Goal: Task Accomplishment & Management: Complete application form

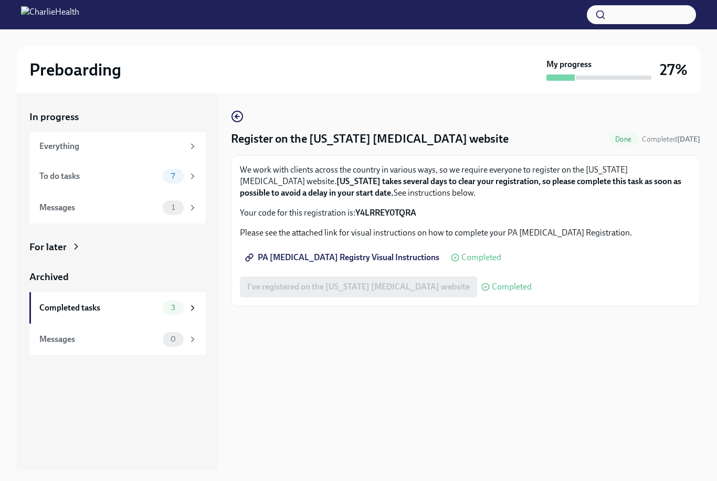
click at [185, 173] on div "7" at bounding box center [180, 176] width 35 height 15
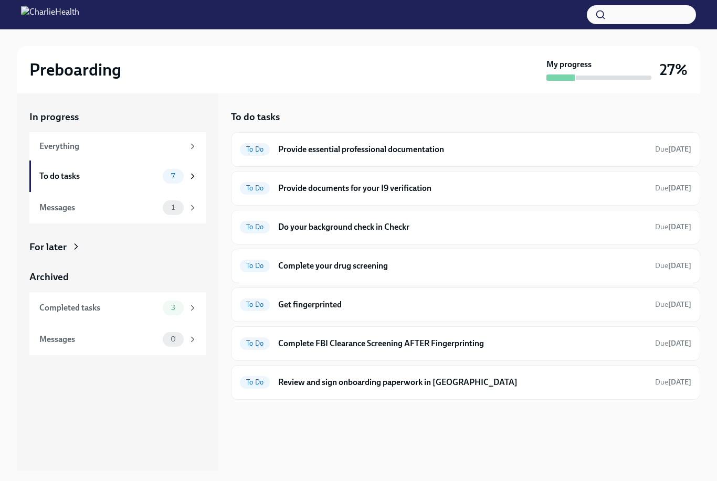
click at [557, 220] on div "To Do Do your background check in Checkr Due [DATE]" at bounding box center [465, 227] width 451 height 17
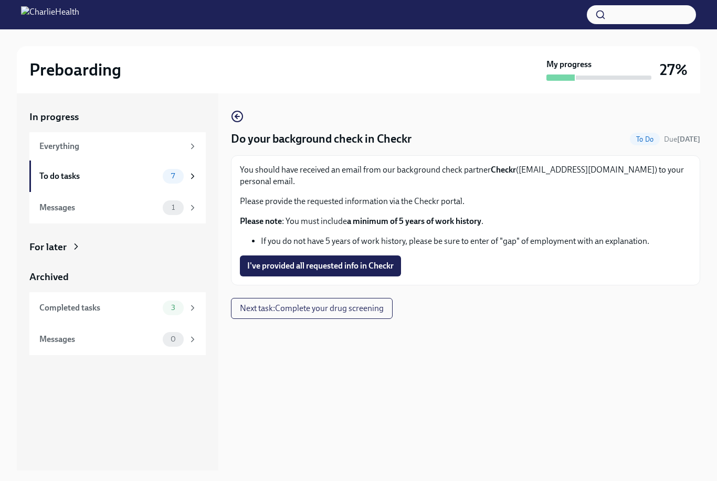
click at [380, 261] on span "I've provided all requested info in Checkr" at bounding box center [320, 266] width 146 height 10
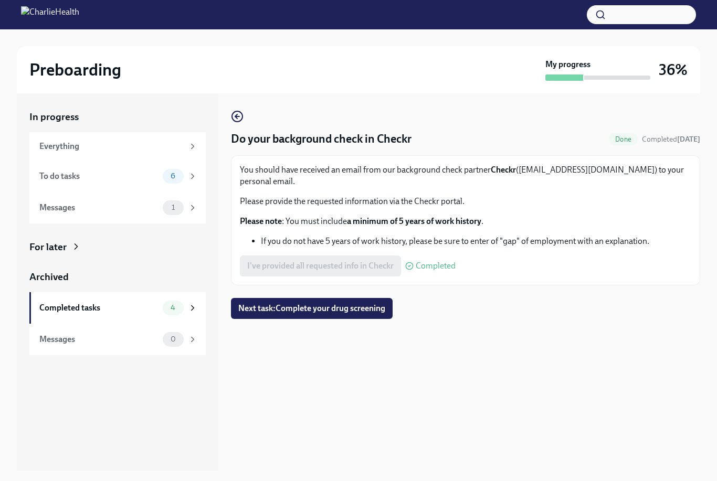
click at [183, 179] on div "6" at bounding box center [180, 176] width 35 height 15
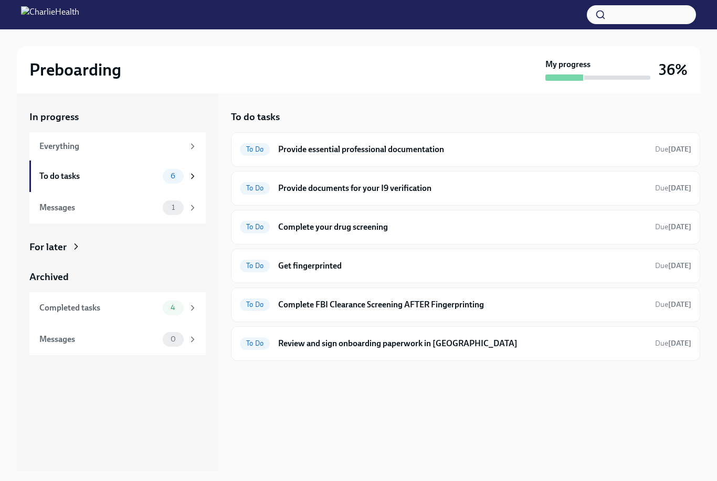
click at [533, 222] on h6 "Complete your drug screening" at bounding box center [462, 228] width 368 height 12
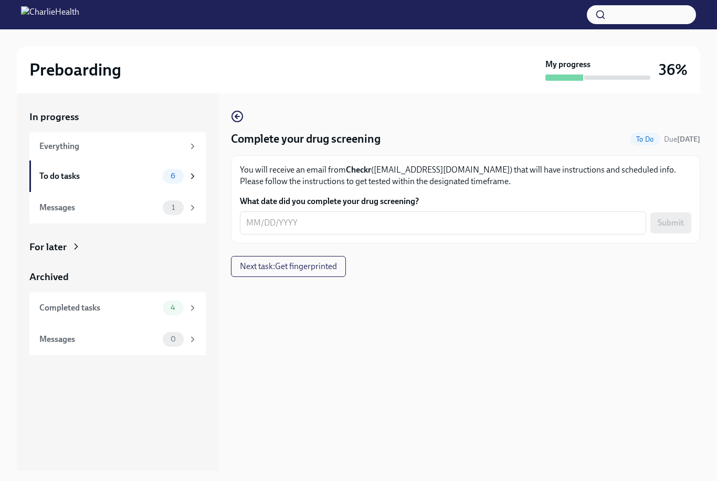
click at [545, 229] on textarea "What date did you complete your drug screening?" at bounding box center [443, 223] width 394 height 13
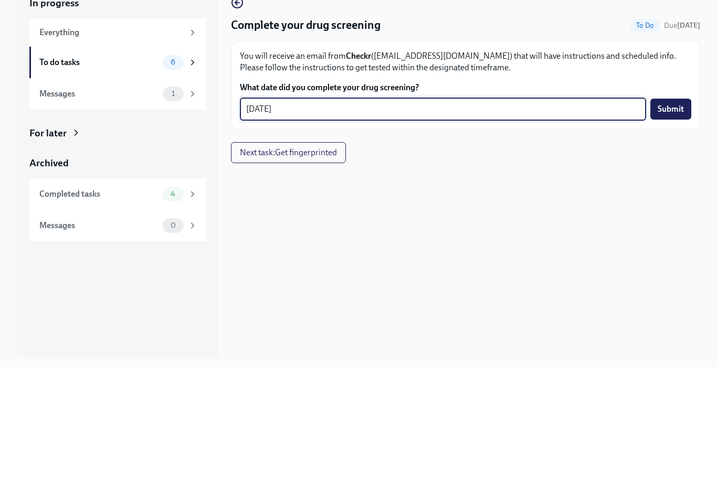
type textarea "[DATE]"
click at [674, 218] on span "Submit" at bounding box center [671, 223] width 26 height 10
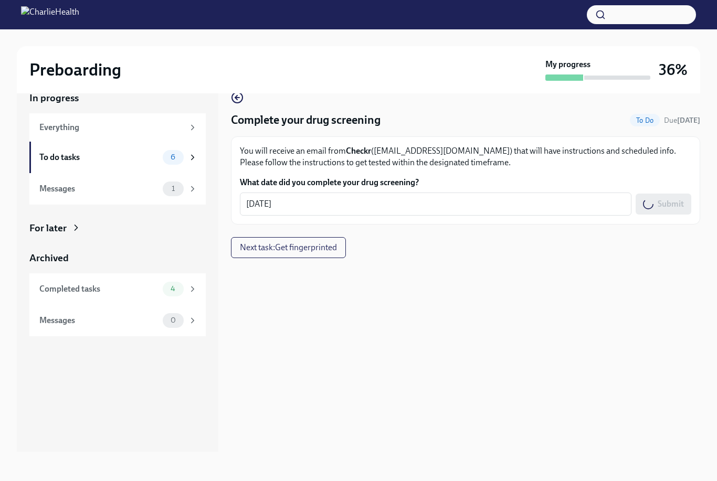
scroll to position [34, 0]
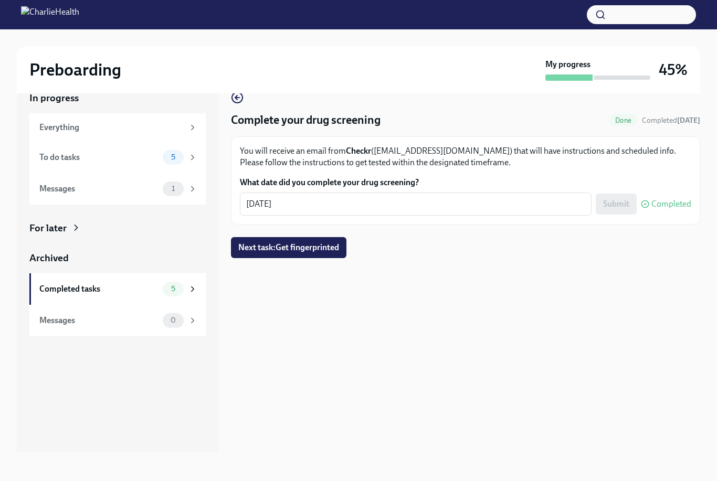
click at [192, 153] on icon at bounding box center [192, 157] width 9 height 9
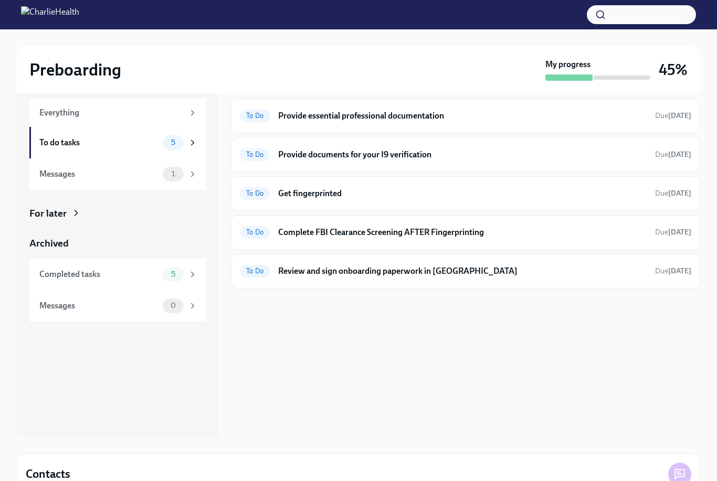
click at [612, 114] on h6 "Provide essential professional documentation" at bounding box center [462, 116] width 368 height 12
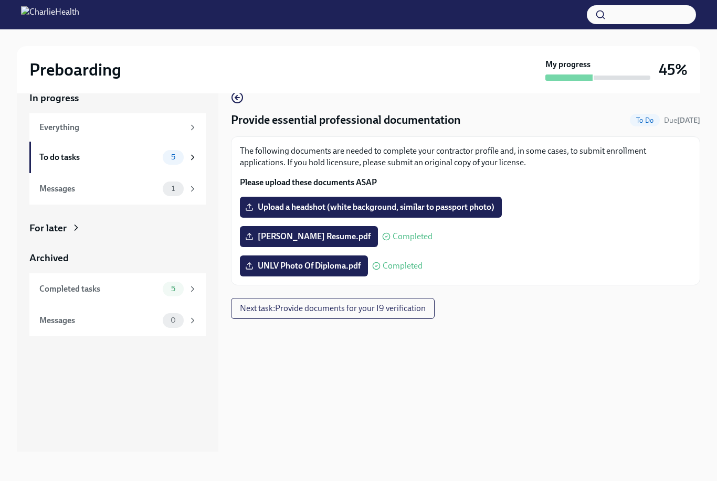
click at [442, 202] on span "Upload a headshot (white background, similar to passport photo)" at bounding box center [370, 207] width 247 height 10
click at [0, 0] on input "Upload a headshot (white background, similar to passport photo)" at bounding box center [0, 0] width 0 height 0
click at [458, 202] on span "Upload a headshot (white background, similar to passport photo)" at bounding box center [370, 207] width 247 height 10
click at [0, 0] on input "Upload a headshot (white background, similar to passport photo)" at bounding box center [0, 0] width 0 height 0
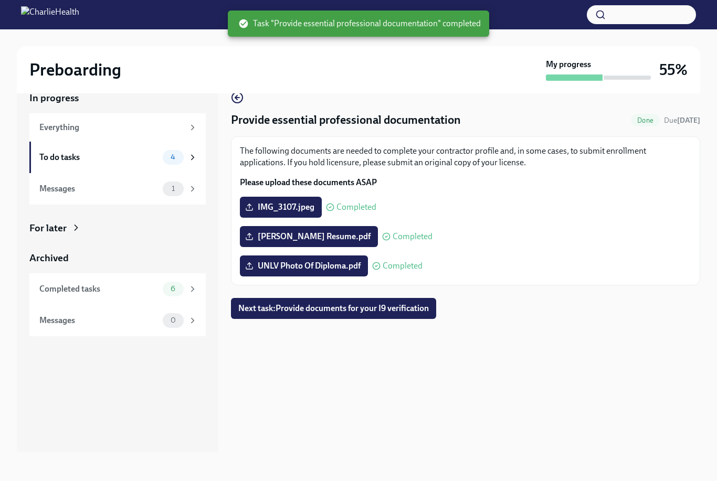
click at [181, 150] on div "4" at bounding box center [180, 157] width 35 height 15
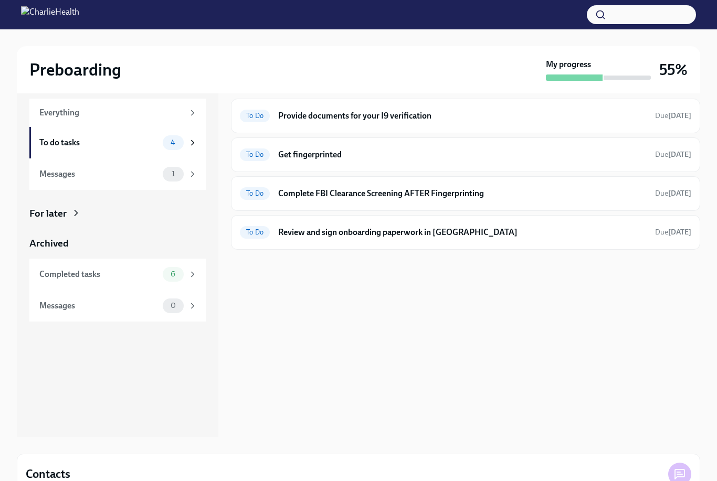
click at [547, 113] on h6 "Provide documents for your I9 verification" at bounding box center [462, 116] width 368 height 12
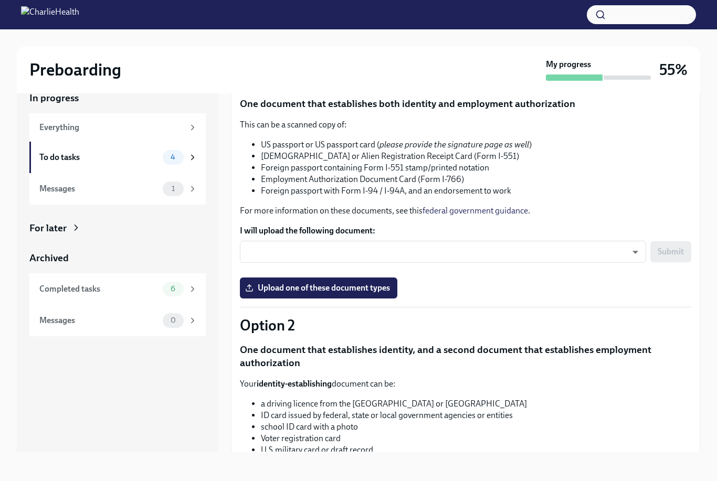
scroll to position [109, 0]
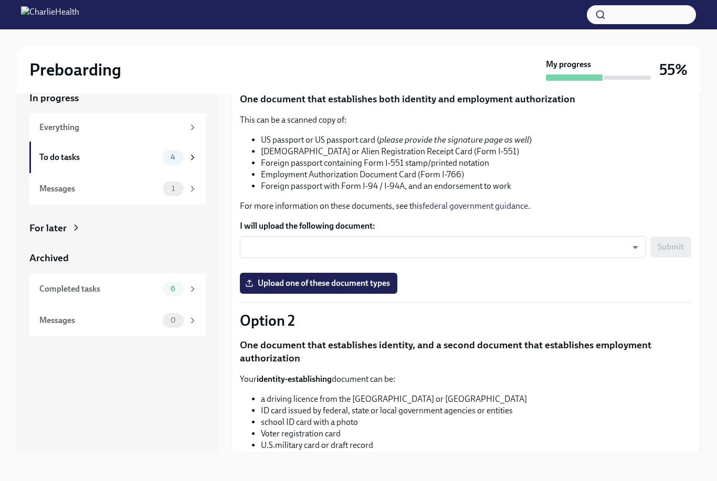
click at [577, 237] on body "Preboarding My progress 55% In progress Everything To do tasks 4 Messages 1 For…" at bounding box center [358, 231] width 717 height 500
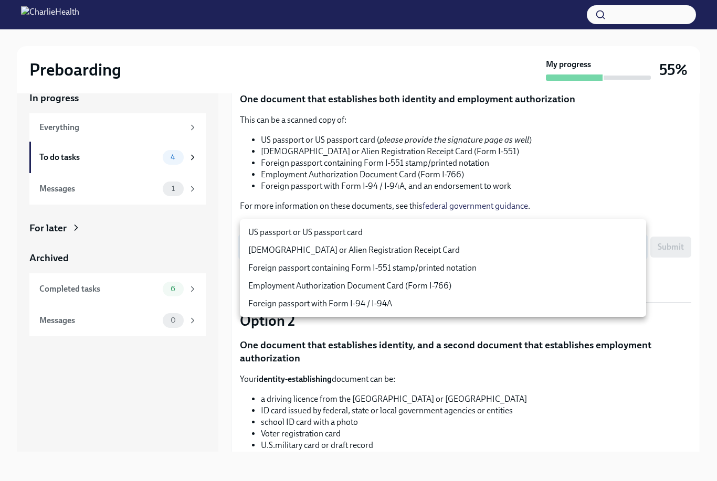
click at [470, 124] on div at bounding box center [358, 240] width 717 height 481
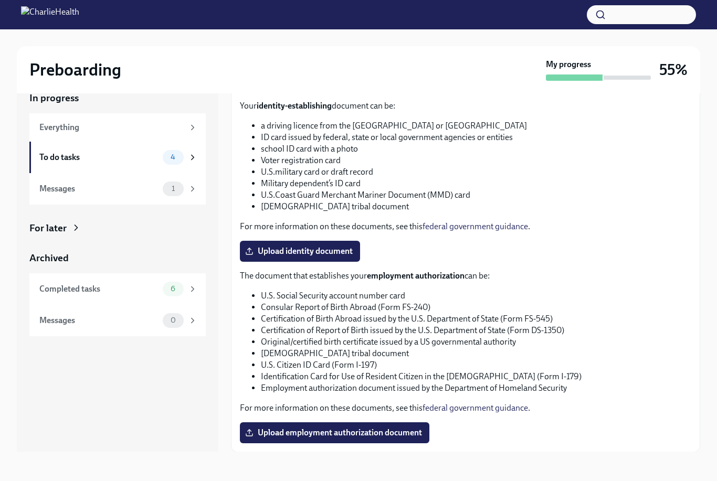
scroll to position [0, 0]
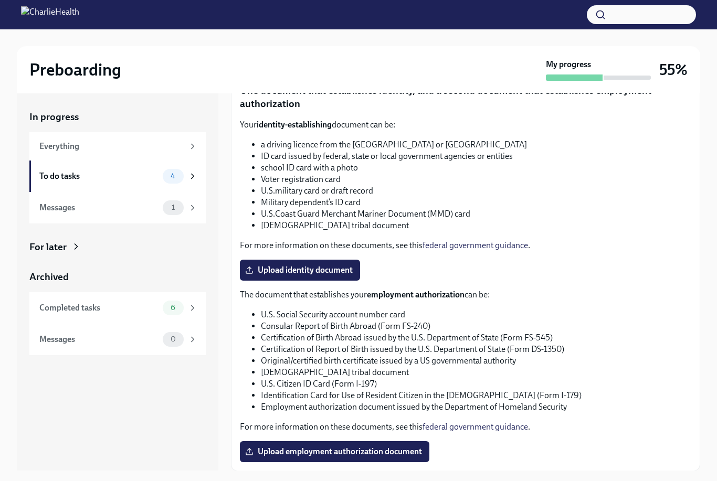
click at [176, 172] on span "4" at bounding box center [172, 176] width 17 height 8
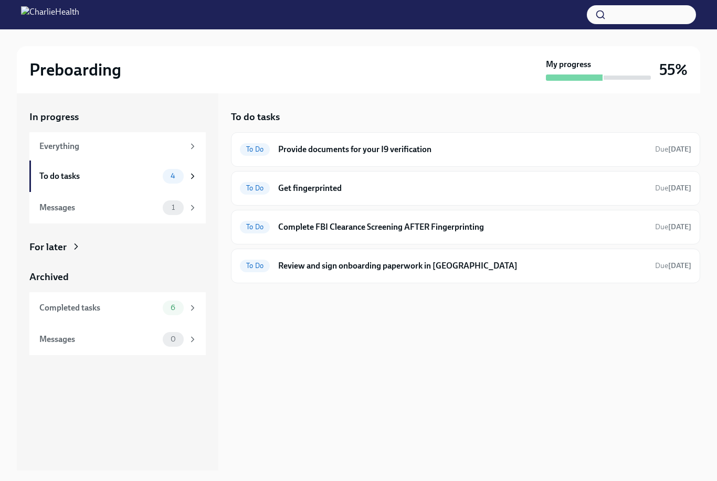
click at [459, 267] on h6 "Review and sign onboarding paperwork in [GEOGRAPHIC_DATA]" at bounding box center [462, 266] width 368 height 12
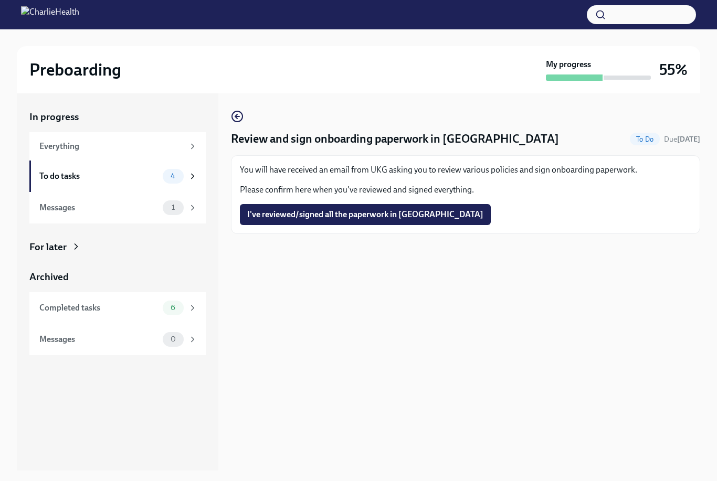
click at [190, 179] on icon at bounding box center [192, 176] width 9 height 9
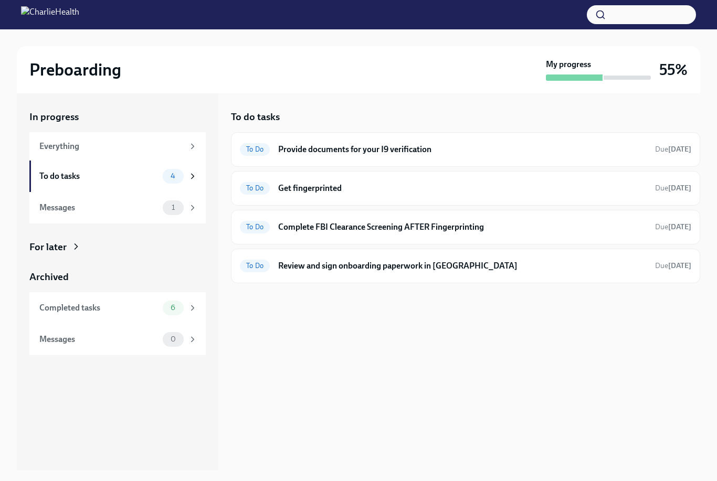
click at [549, 258] on div "To Do Review and sign onboarding paperwork in [GEOGRAPHIC_DATA] Due [DATE]" at bounding box center [465, 266] width 451 height 17
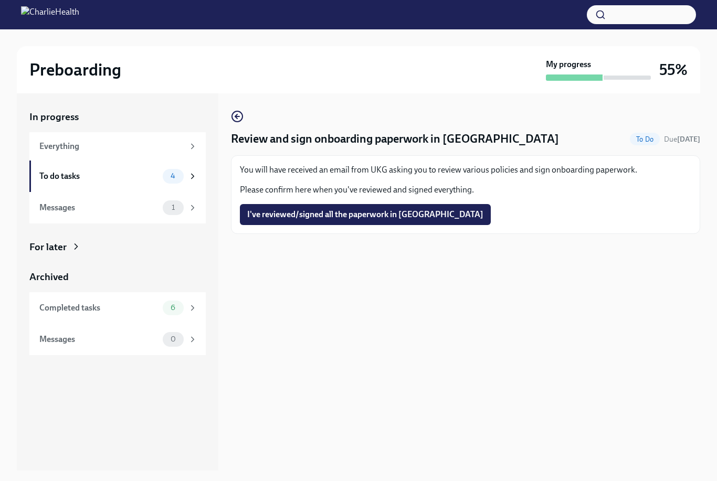
click at [402, 215] on span "I've reviewed/signed all the paperwork in [GEOGRAPHIC_DATA]" at bounding box center [365, 214] width 236 height 10
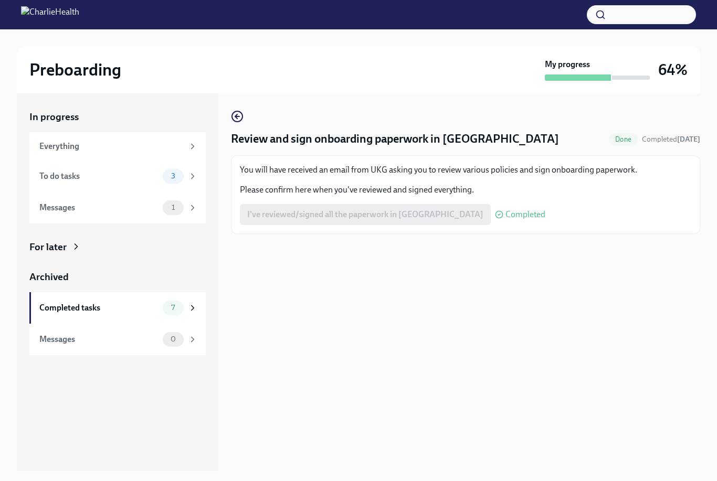
click at [177, 177] on span "3" at bounding box center [173, 176] width 17 height 8
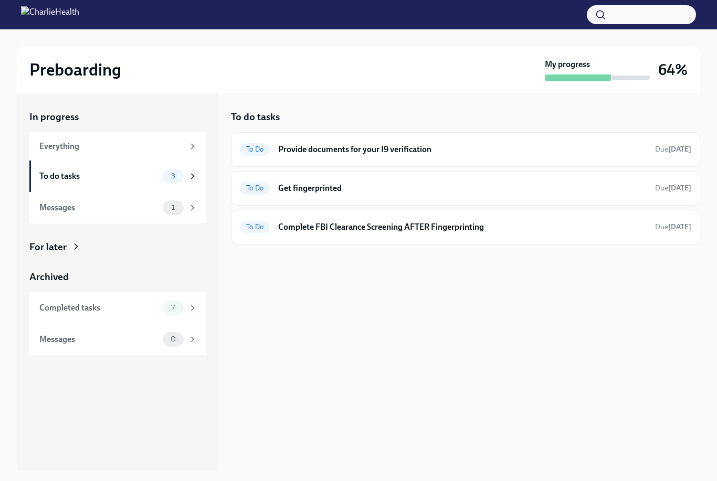
click at [605, 141] on div "To Do Provide documents for your I9 verification Due [DATE]" at bounding box center [465, 149] width 451 height 17
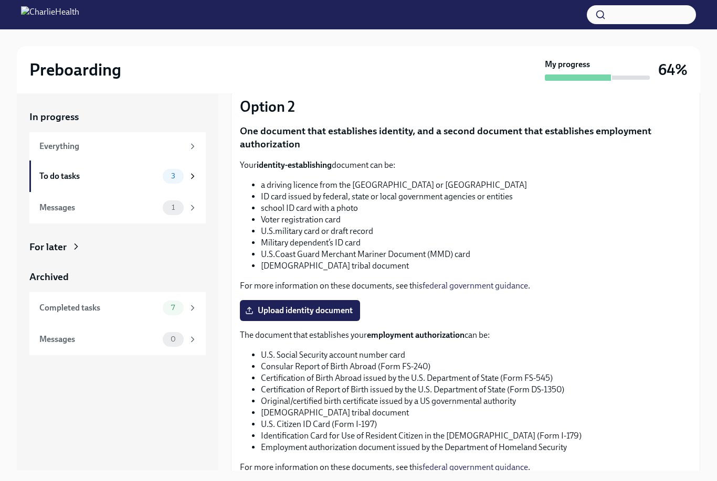
scroll to position [342, 0]
click at [347, 297] on div "You have a choice of which documents you provide for your I9. Option 1 One docu…" at bounding box center [465, 162] width 451 height 681
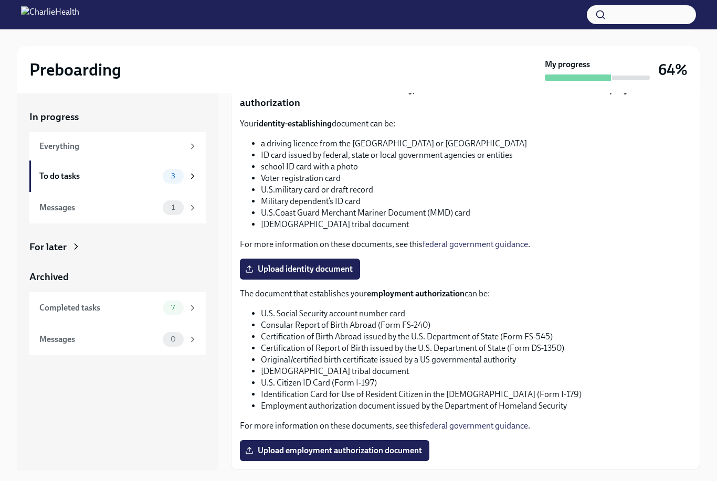
scroll to position [383, 0]
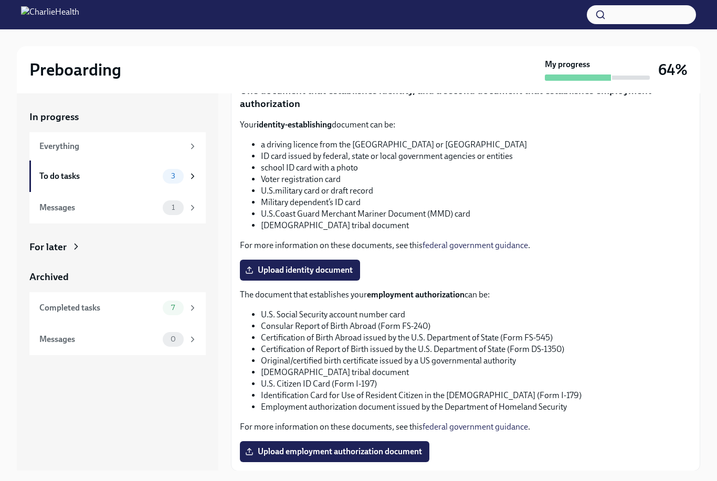
click at [409, 455] on span "Upload employment authorization document" at bounding box center [334, 452] width 175 height 10
click at [0, 0] on input "Upload employment authorization document" at bounding box center [0, 0] width 0 height 0
click at [185, 161] on div "To do tasks 3" at bounding box center [117, 176] width 176 height 31
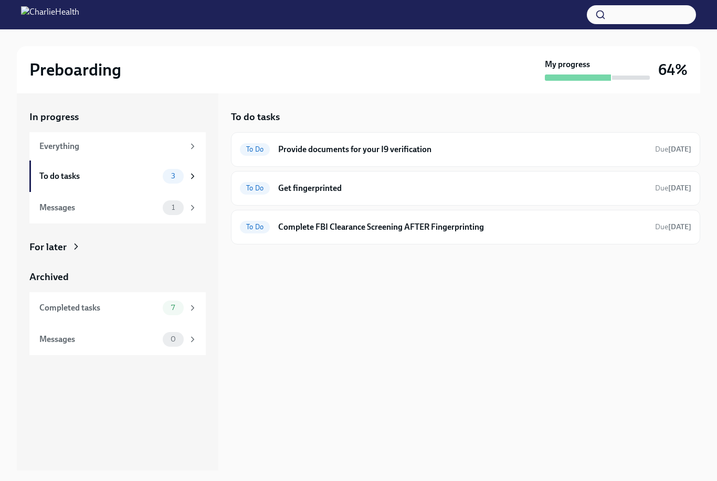
click at [316, 189] on h6 "Get fingerprinted" at bounding box center [462, 189] width 368 height 12
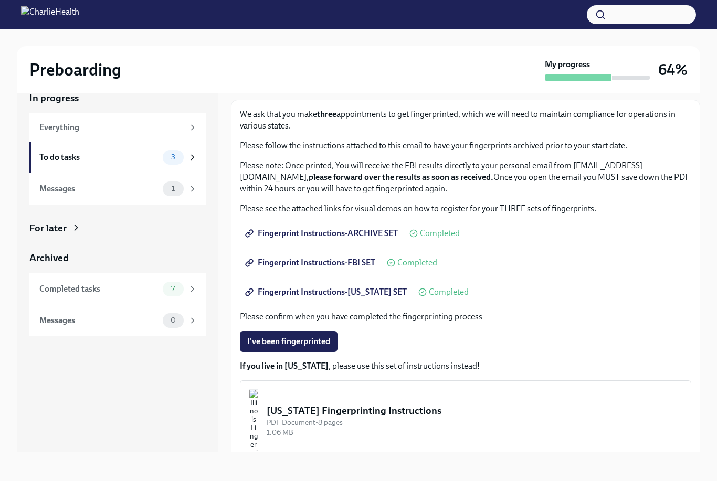
scroll to position [36, 0]
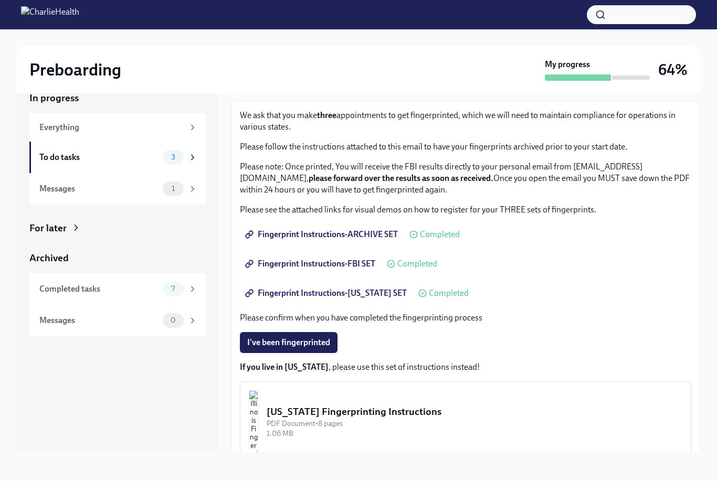
click at [185, 150] on div "3" at bounding box center [180, 157] width 35 height 15
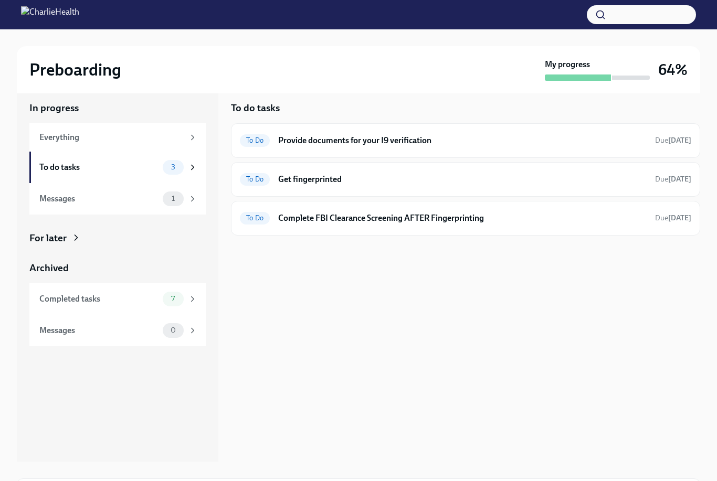
scroll to position [3, 0]
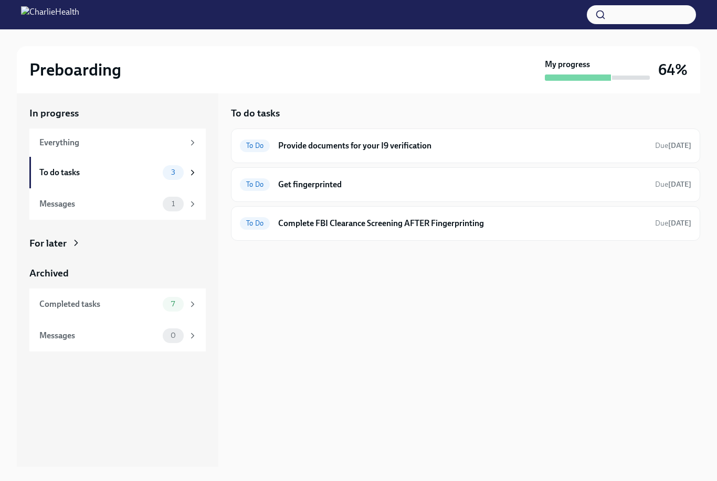
click at [511, 221] on h6 "Complete FBI Clearance Screening AFTER Fingerprinting" at bounding box center [462, 224] width 368 height 12
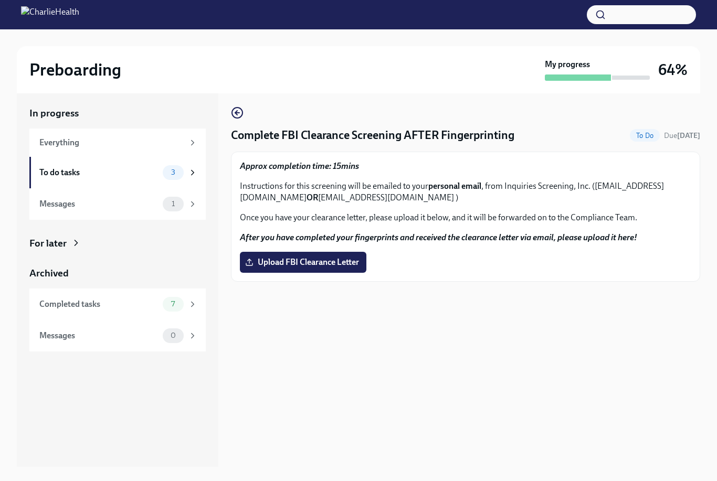
click at [240, 118] on circle "button" at bounding box center [237, 113] width 10 height 10
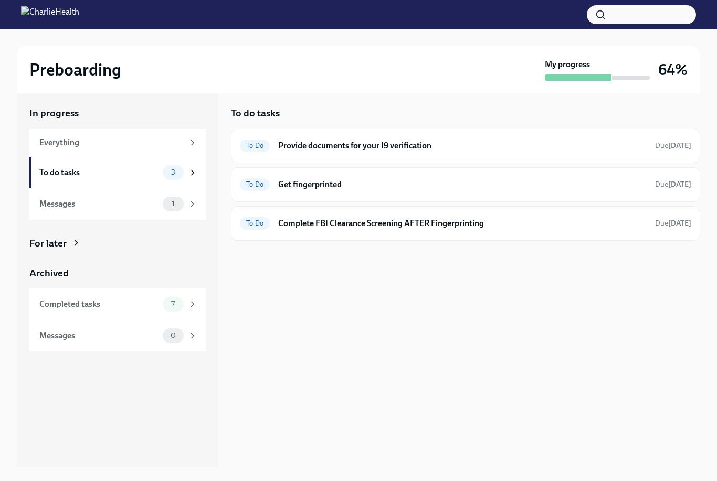
click at [431, 150] on h6 "Provide documents for your I9 verification" at bounding box center [462, 146] width 368 height 12
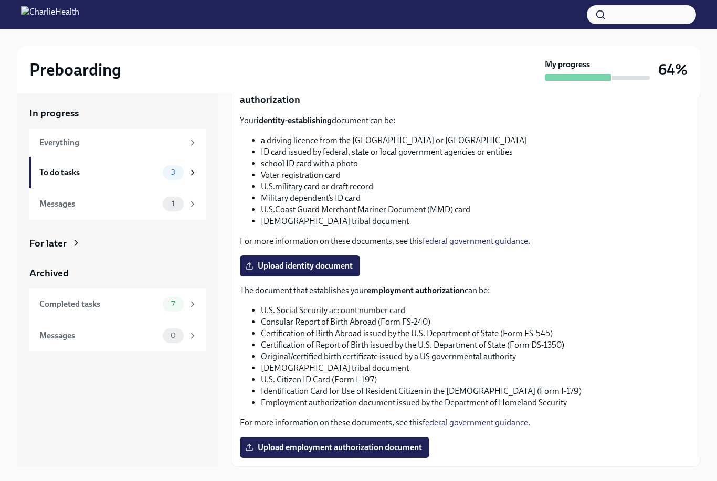
scroll to position [383, 0]
click at [394, 446] on span "Upload employment authorization document" at bounding box center [334, 448] width 175 height 10
click at [0, 0] on input "Upload employment authorization document" at bounding box center [0, 0] width 0 height 0
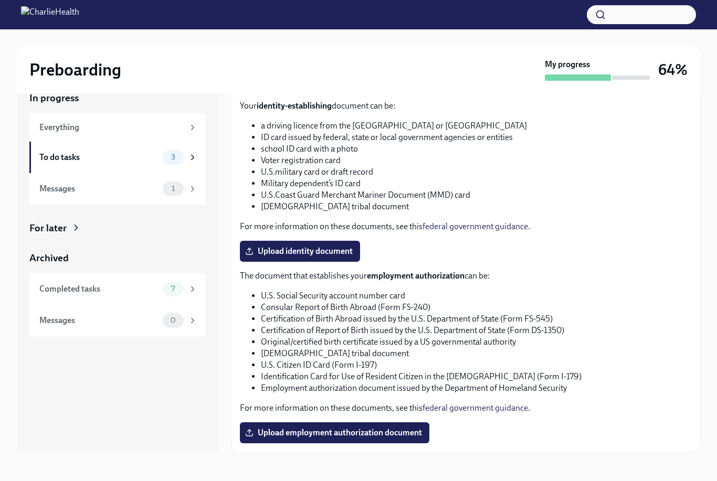
click at [389, 435] on span "Upload employment authorization document" at bounding box center [334, 433] width 175 height 10
click at [0, 0] on input "Upload employment authorization document" at bounding box center [0, 0] width 0 height 0
click at [368, 431] on span "Upload employment authorization document" at bounding box center [334, 433] width 175 height 10
click at [0, 0] on input "Upload employment authorization document" at bounding box center [0, 0] width 0 height 0
click at [336, 246] on span "Upload identity document" at bounding box center [300, 251] width 106 height 10
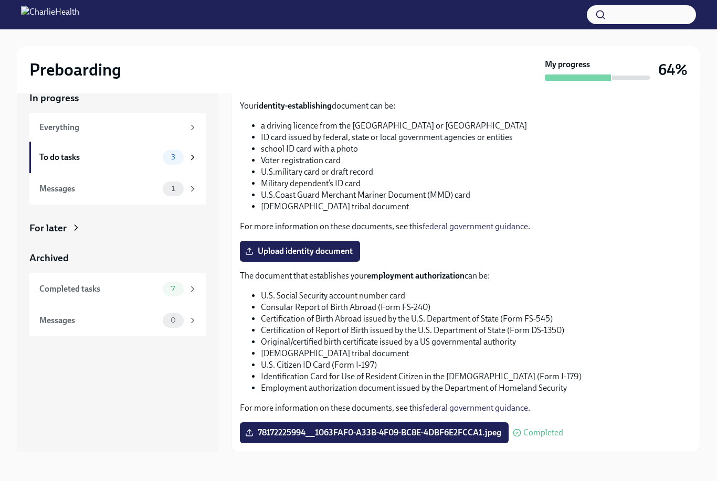
click at [0, 0] on input "Upload identity document" at bounding box center [0, 0] width 0 height 0
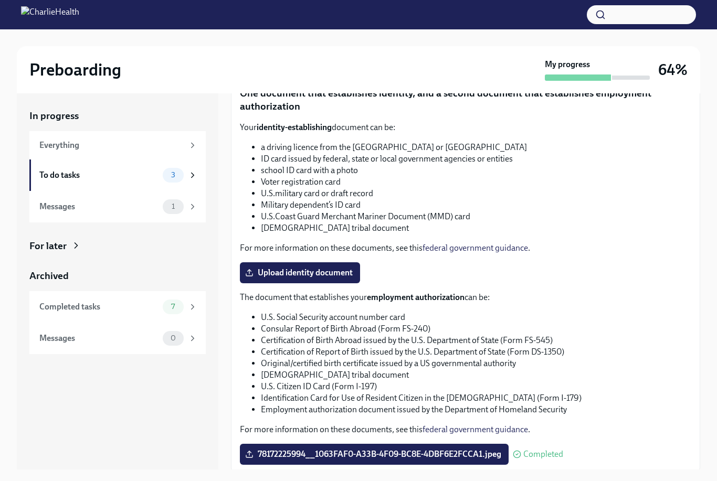
scroll to position [378, 0]
click at [335, 269] on span "Upload identity document" at bounding box center [300, 273] width 106 height 10
click at [0, 0] on input "Upload identity document" at bounding box center [0, 0] width 0 height 0
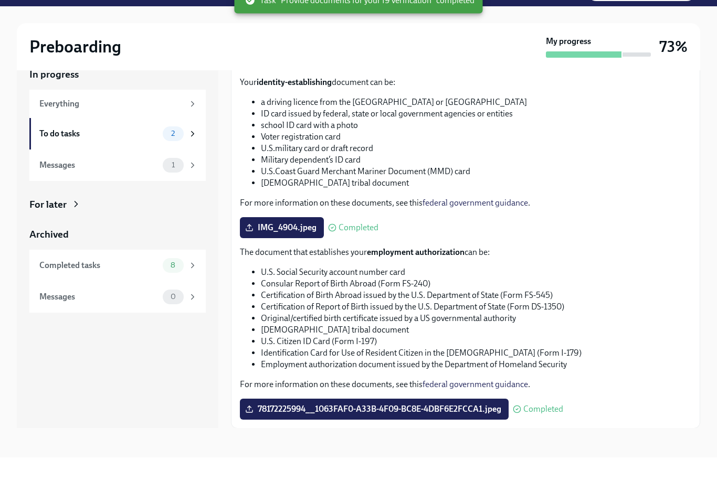
scroll to position [19, 0]
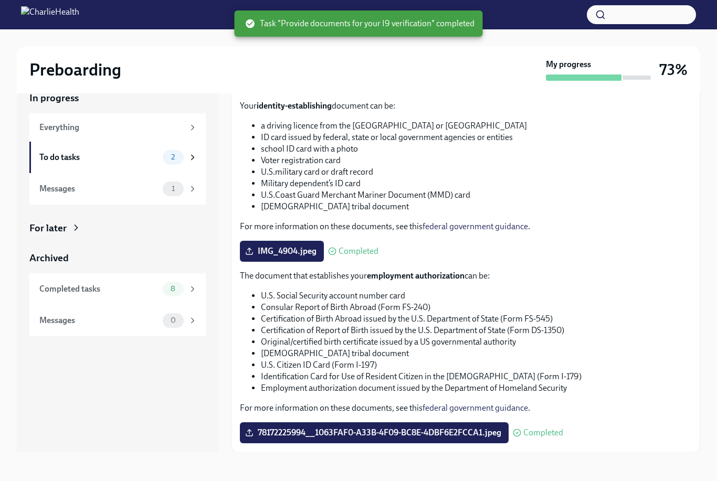
click at [318, 473] on span "Next task : Get fingerprinted" at bounding box center [288, 475] width 101 height 10
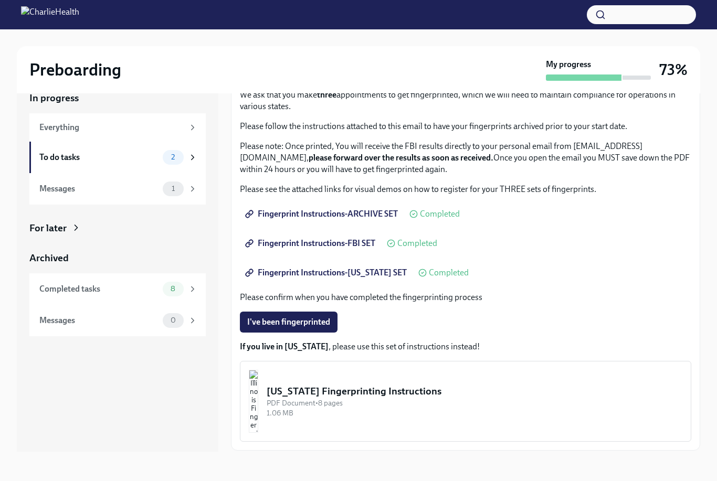
scroll to position [56, 0]
click at [148, 158] on div "To do tasks" at bounding box center [98, 158] width 119 height 12
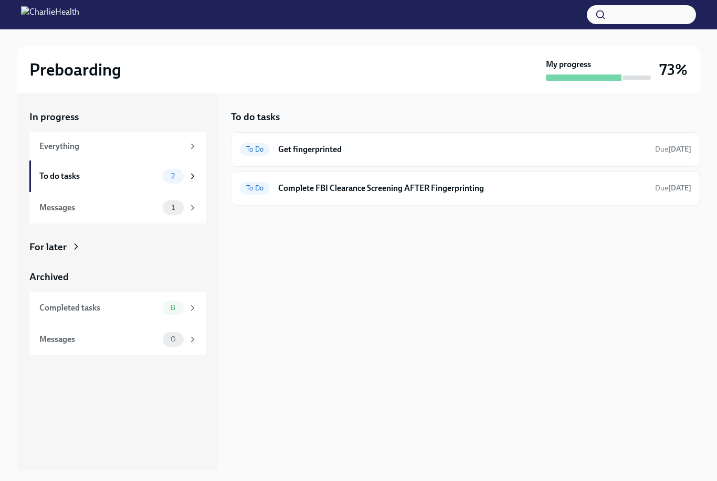
click at [374, 150] on h6 "Get fingerprinted" at bounding box center [462, 150] width 368 height 12
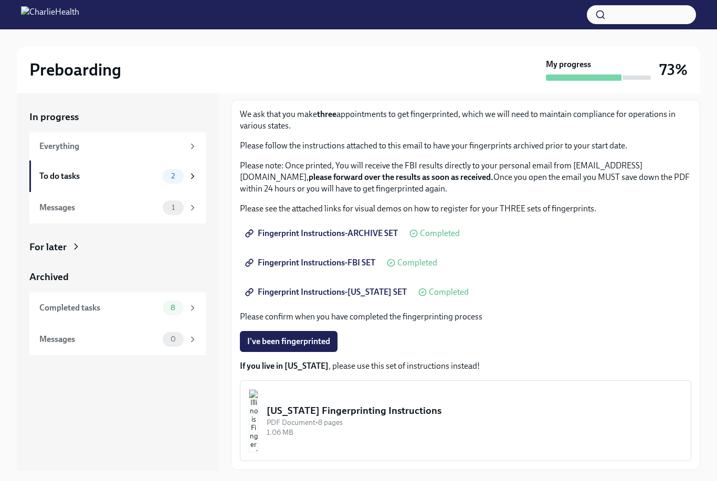
click at [288, 75] on div "Preboarding" at bounding box center [285, 69] width 512 height 21
click at [175, 171] on div "2" at bounding box center [173, 176] width 21 height 15
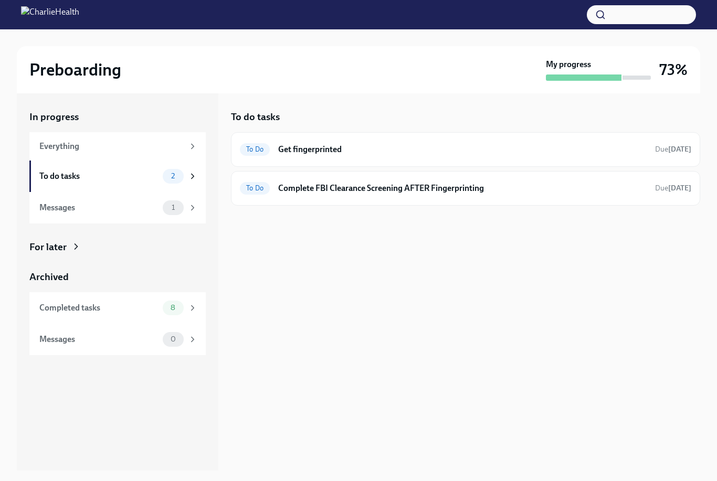
click at [486, 90] on div "Preboarding My progress 73%" at bounding box center [358, 69] width 683 height 47
